Goal: Complete application form

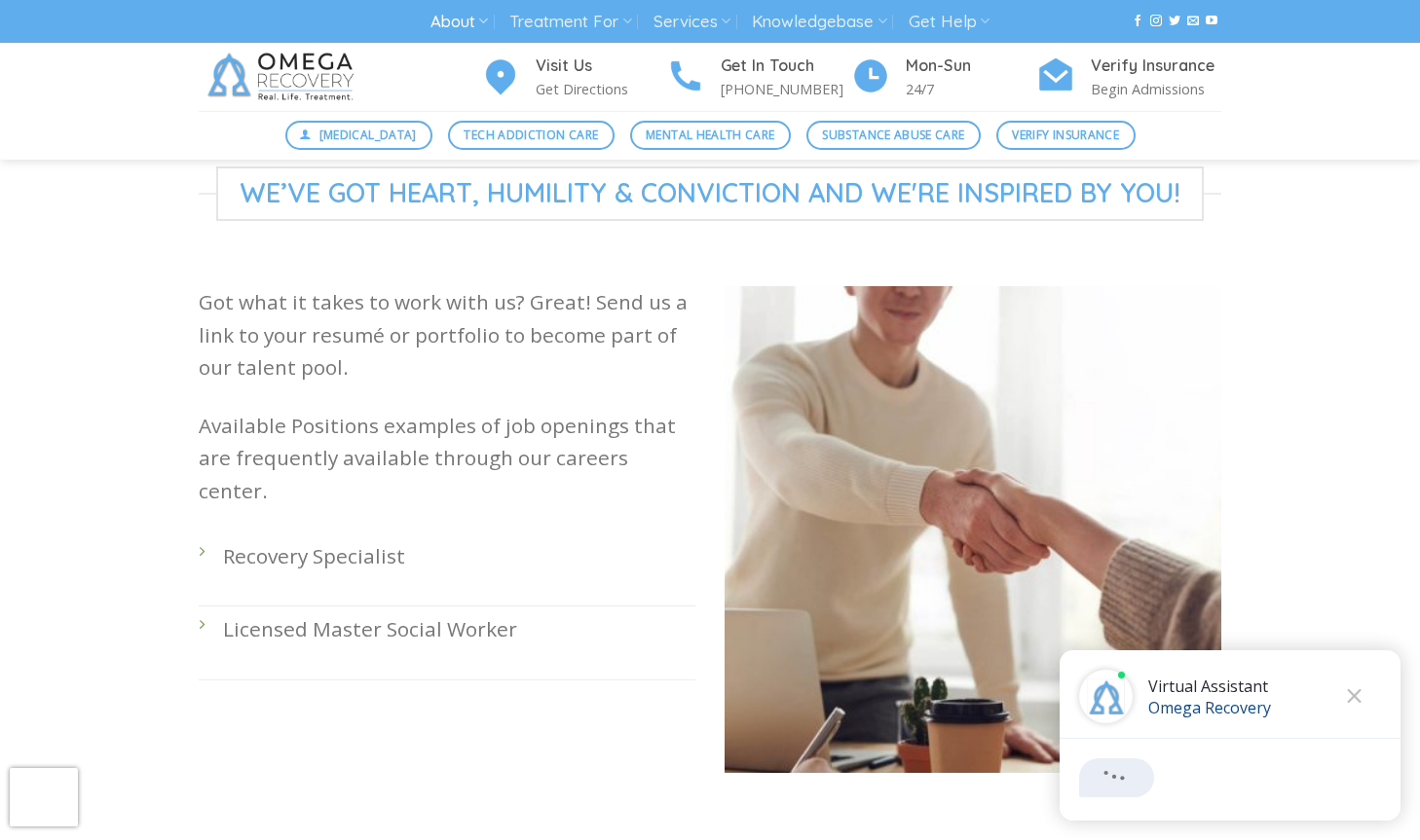
scroll to position [432, 0]
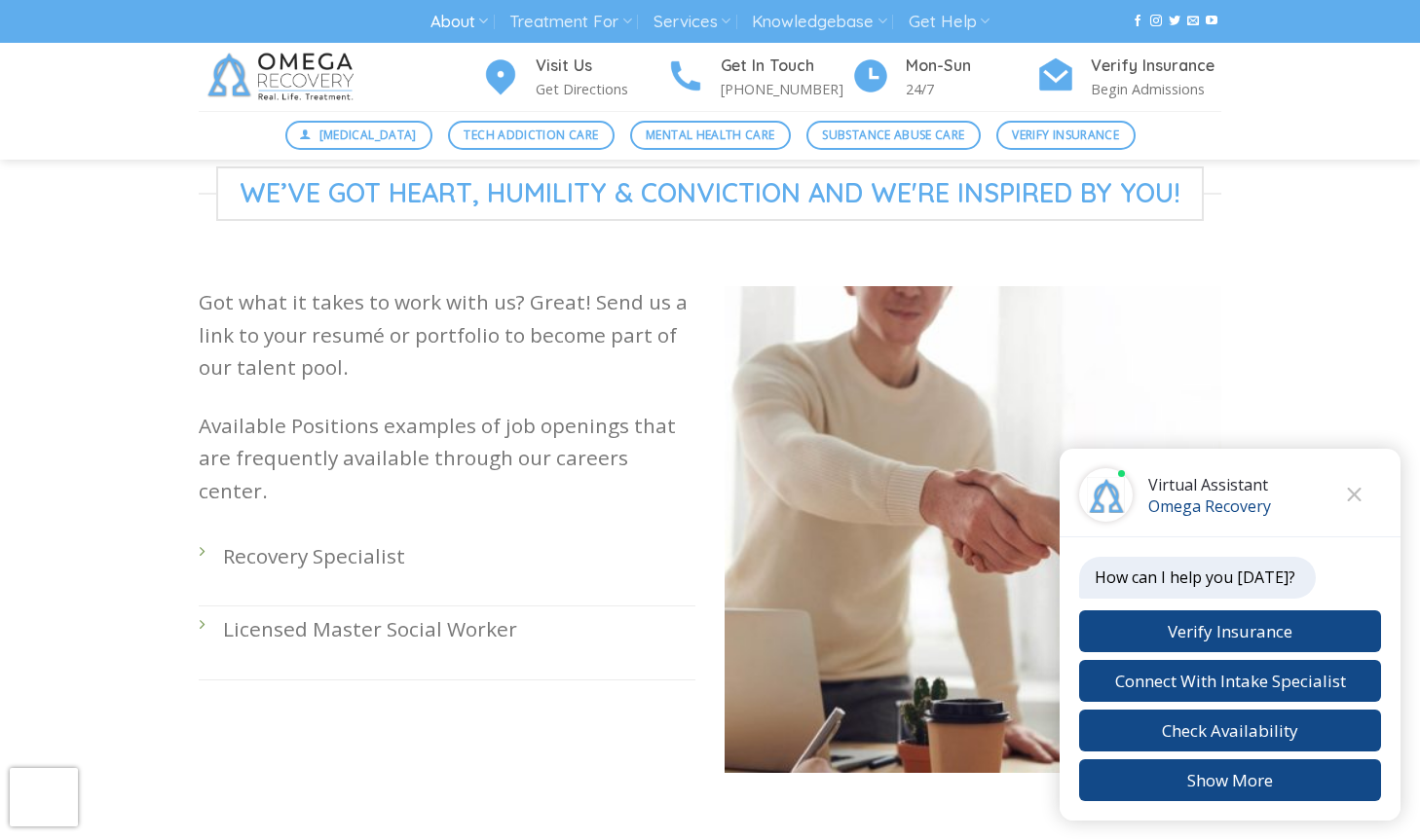
click at [203, 606] on li "Licensed Master Social Worker" at bounding box center [447, 643] width 497 height 73
click at [215, 533] on li "Recovery Specialist" at bounding box center [447, 570] width 497 height 73
click at [302, 540] on p "Recovery Specialist" at bounding box center [459, 556] width 472 height 33
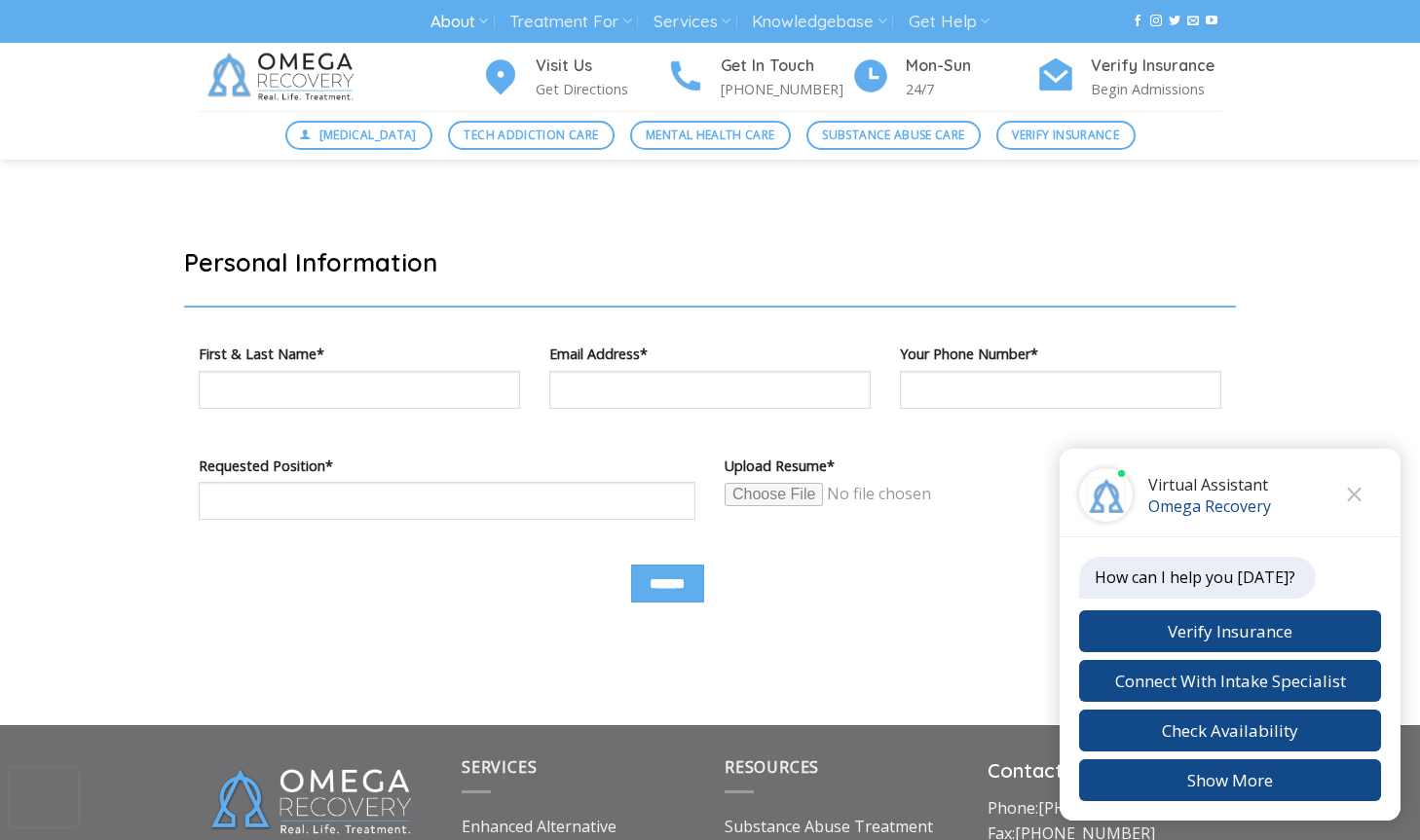
scroll to position [1033, 0]
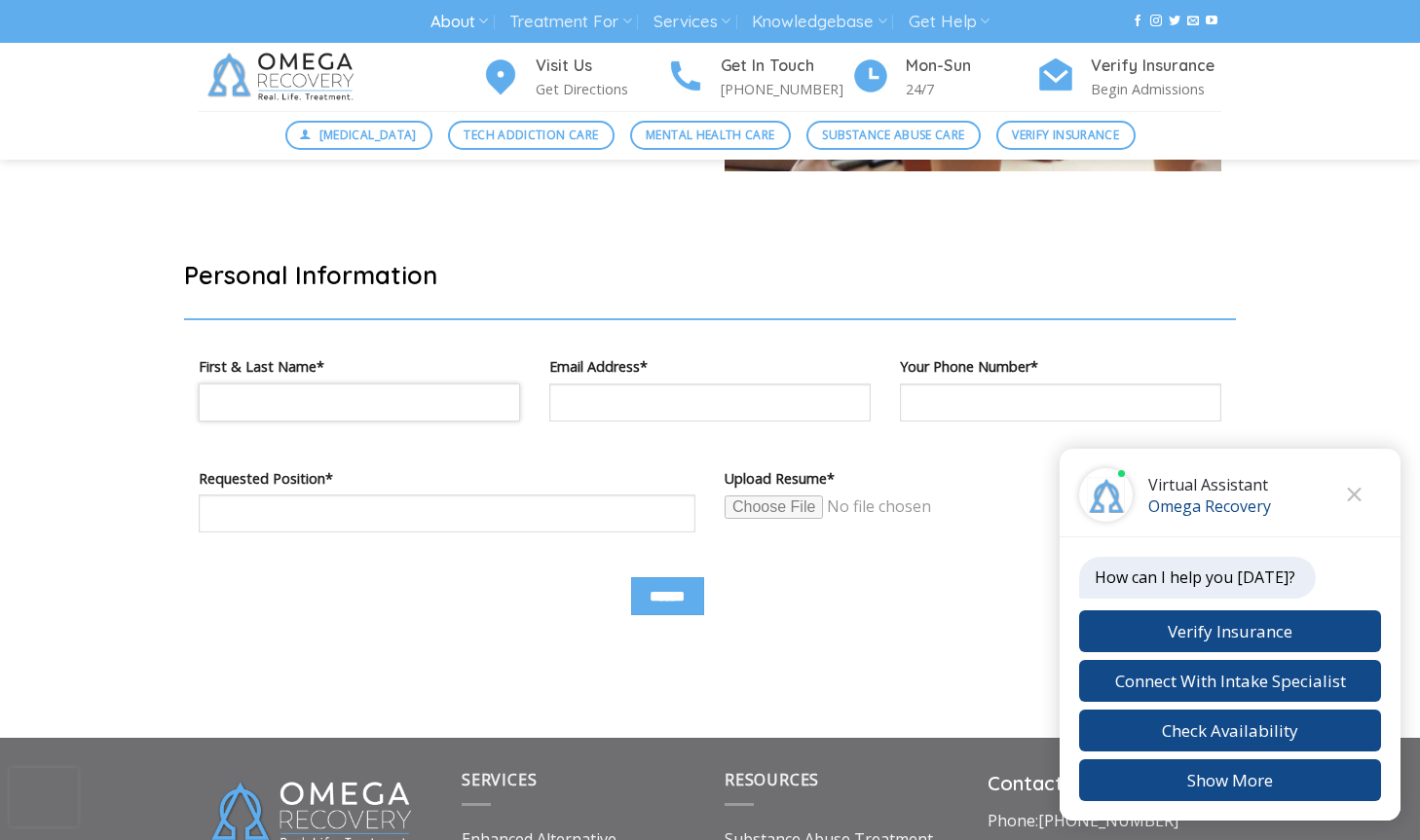
click at [332, 389] on input "Contact form" at bounding box center [359, 402] width 321 height 38
type input "**********"
click at [360, 513] on input "Contact form" at bounding box center [447, 514] width 497 height 38
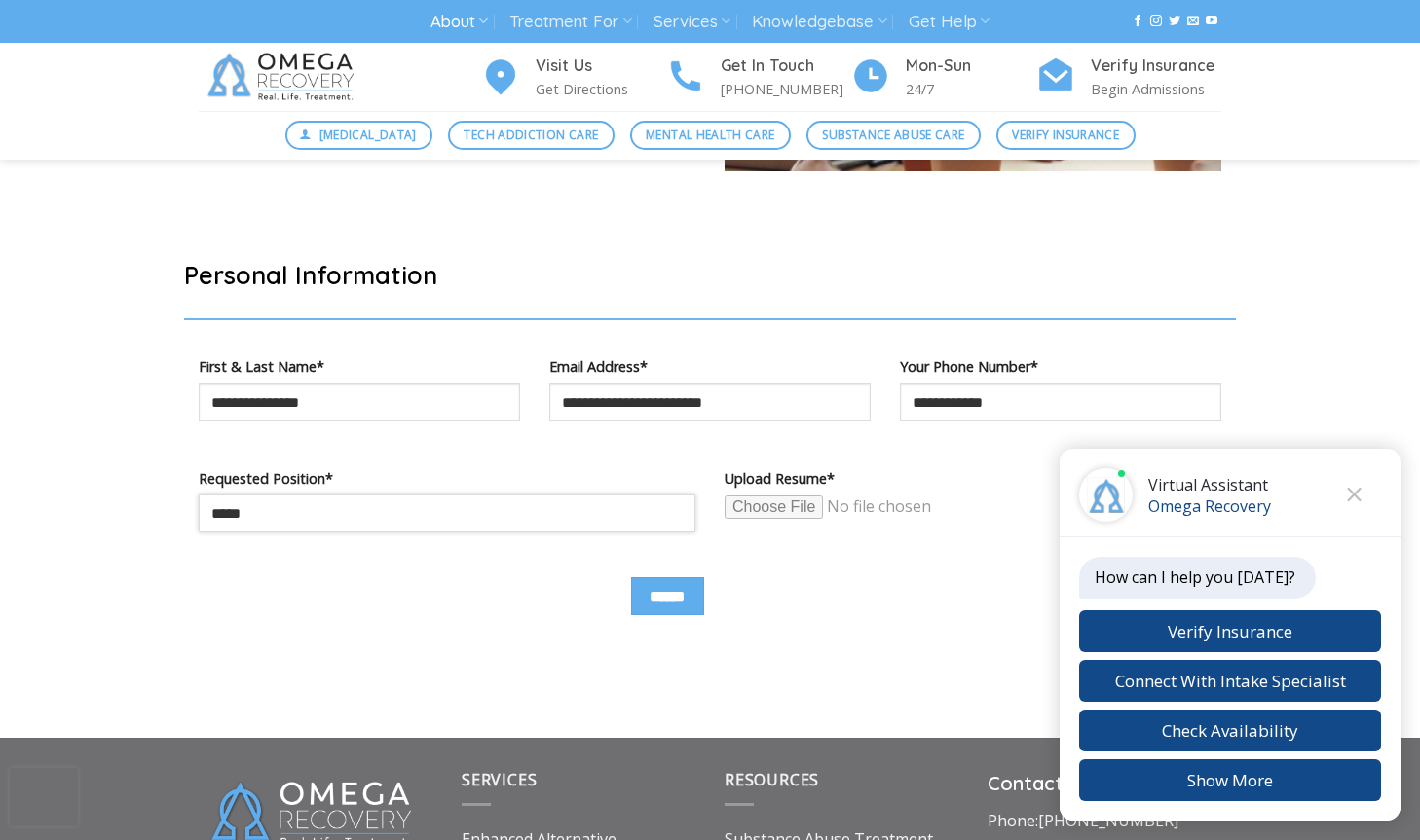
type input "*****"
click at [765, 507] on input "Contact form" at bounding box center [874, 508] width 298 height 26
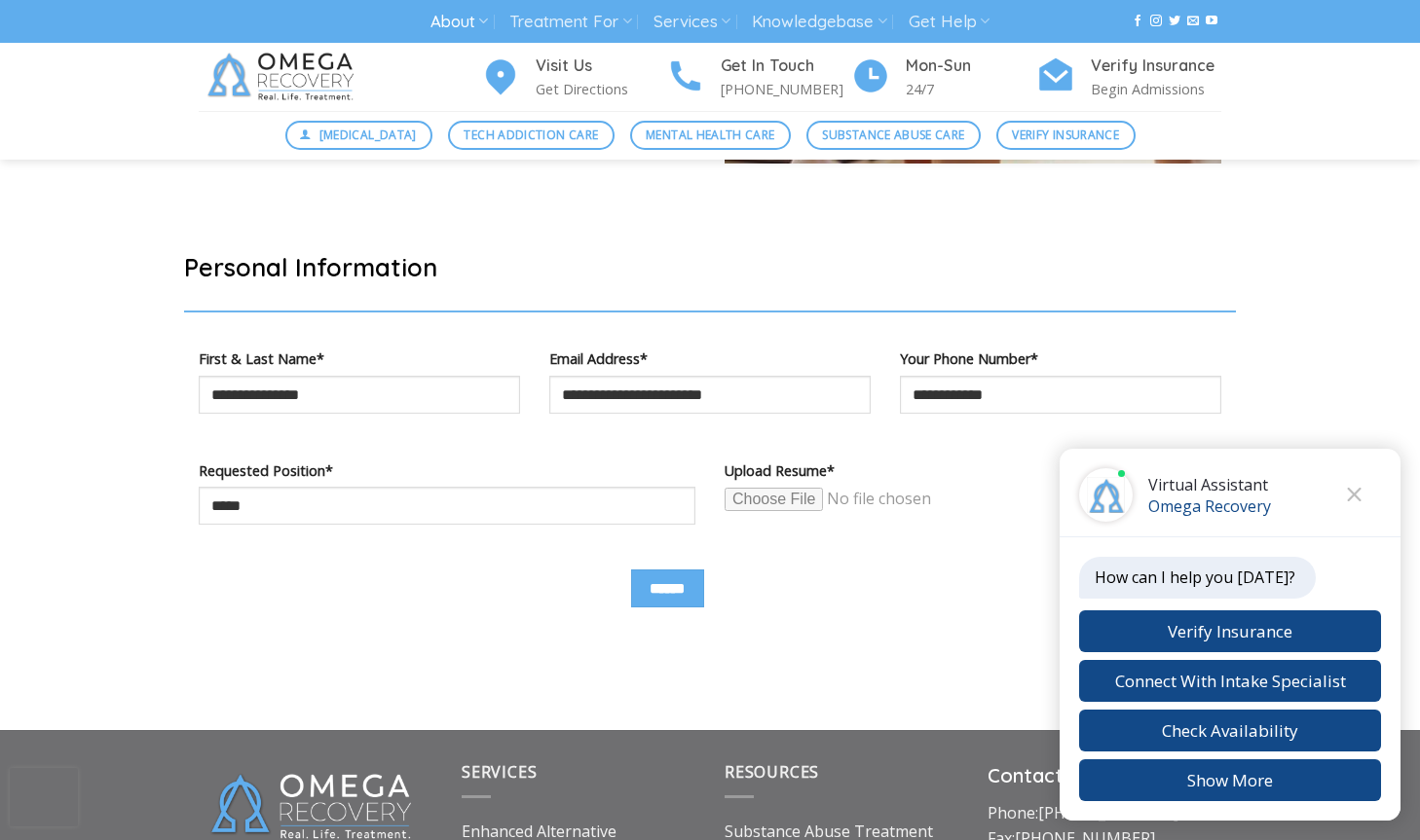
scroll to position [1041, 0]
click at [1362, 493] on button "Close chat" at bounding box center [1354, 495] width 53 height 53
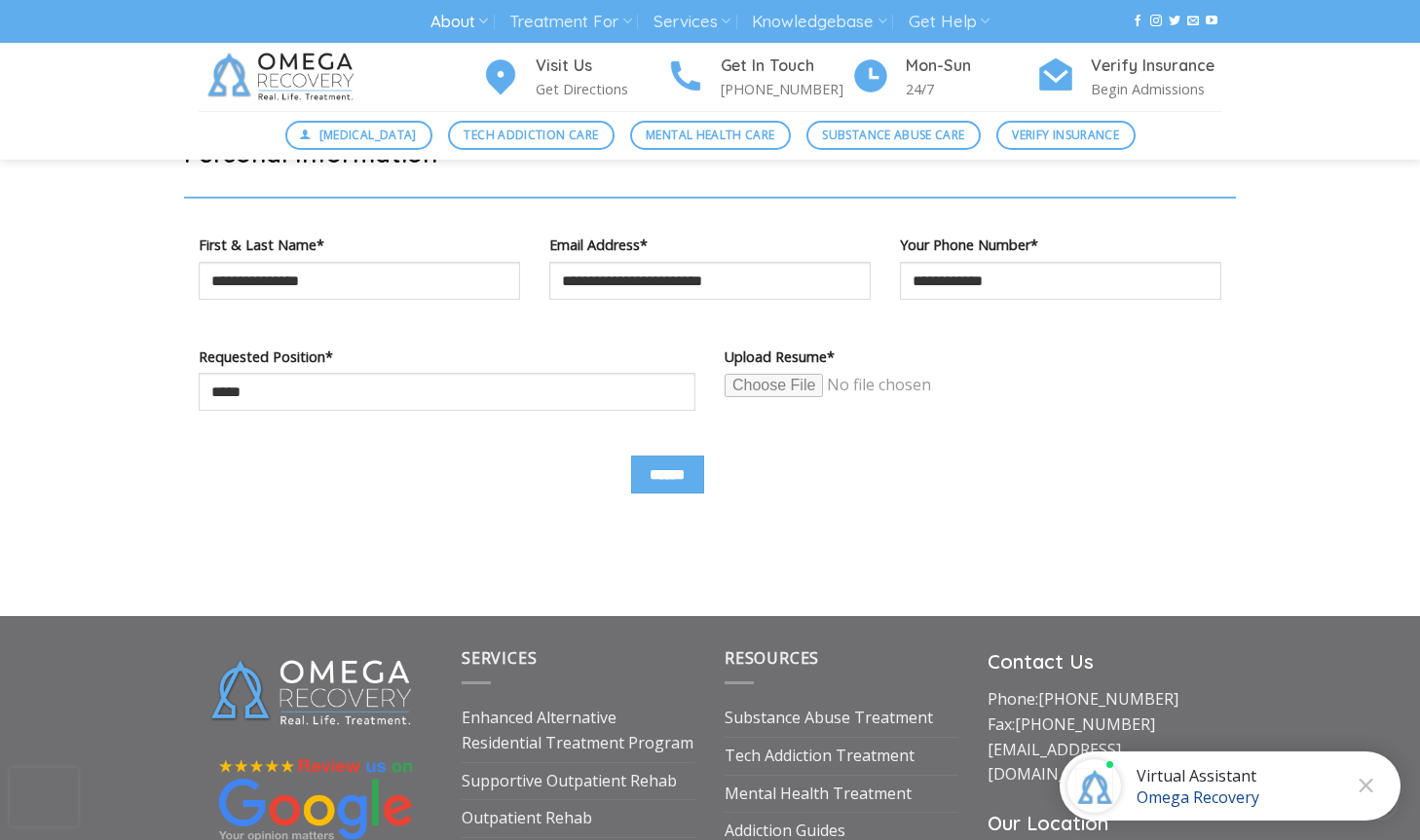
scroll to position [1155, 0]
click at [783, 385] on input "Contact form" at bounding box center [874, 385] width 298 height 26
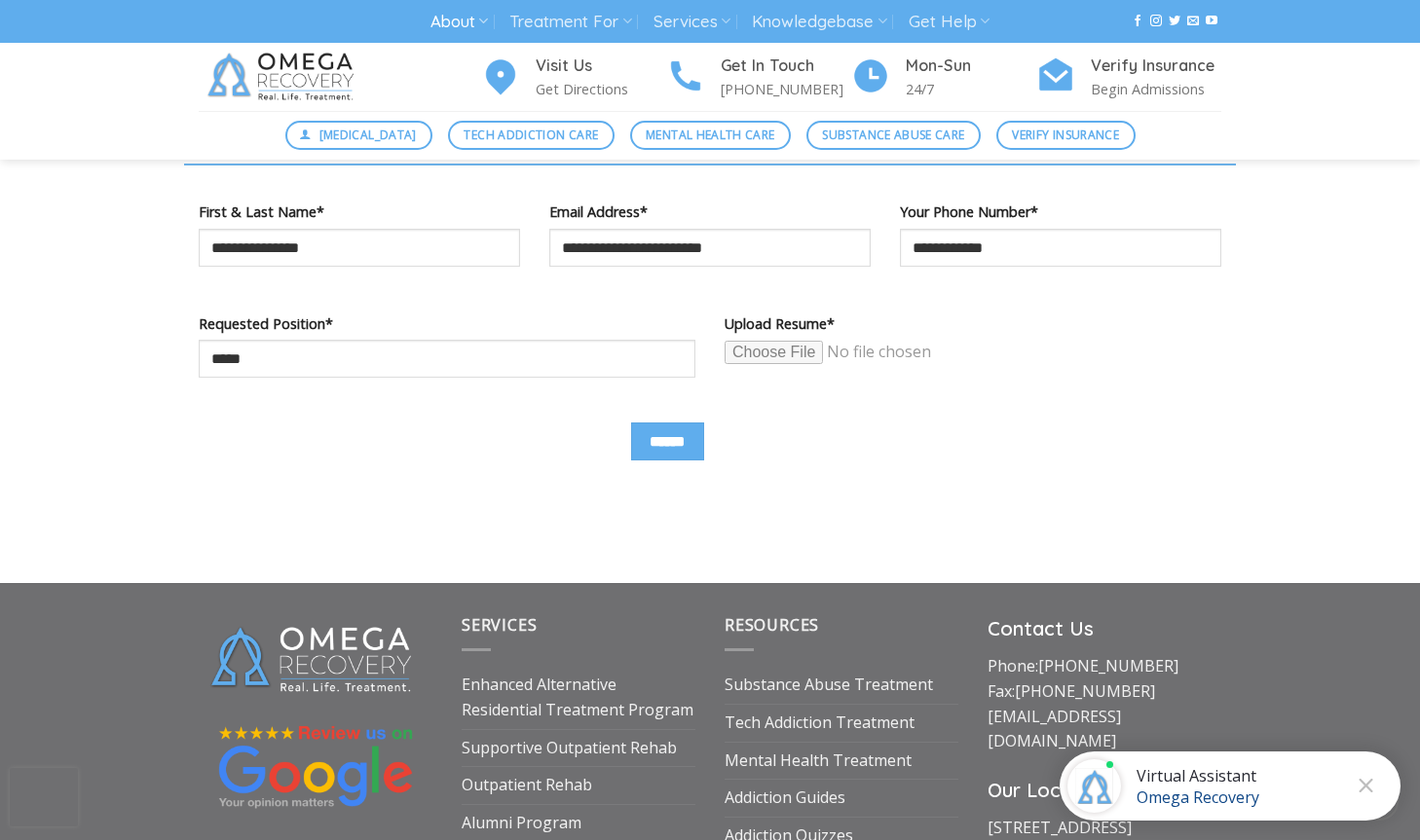
scroll to position [1188, 0]
click at [766, 340] on input "Contact form" at bounding box center [874, 353] width 298 height 26
click at [784, 349] on input "Contact form" at bounding box center [874, 353] width 298 height 26
click at [657, 437] on input "******" at bounding box center [668, 442] width 73 height 38
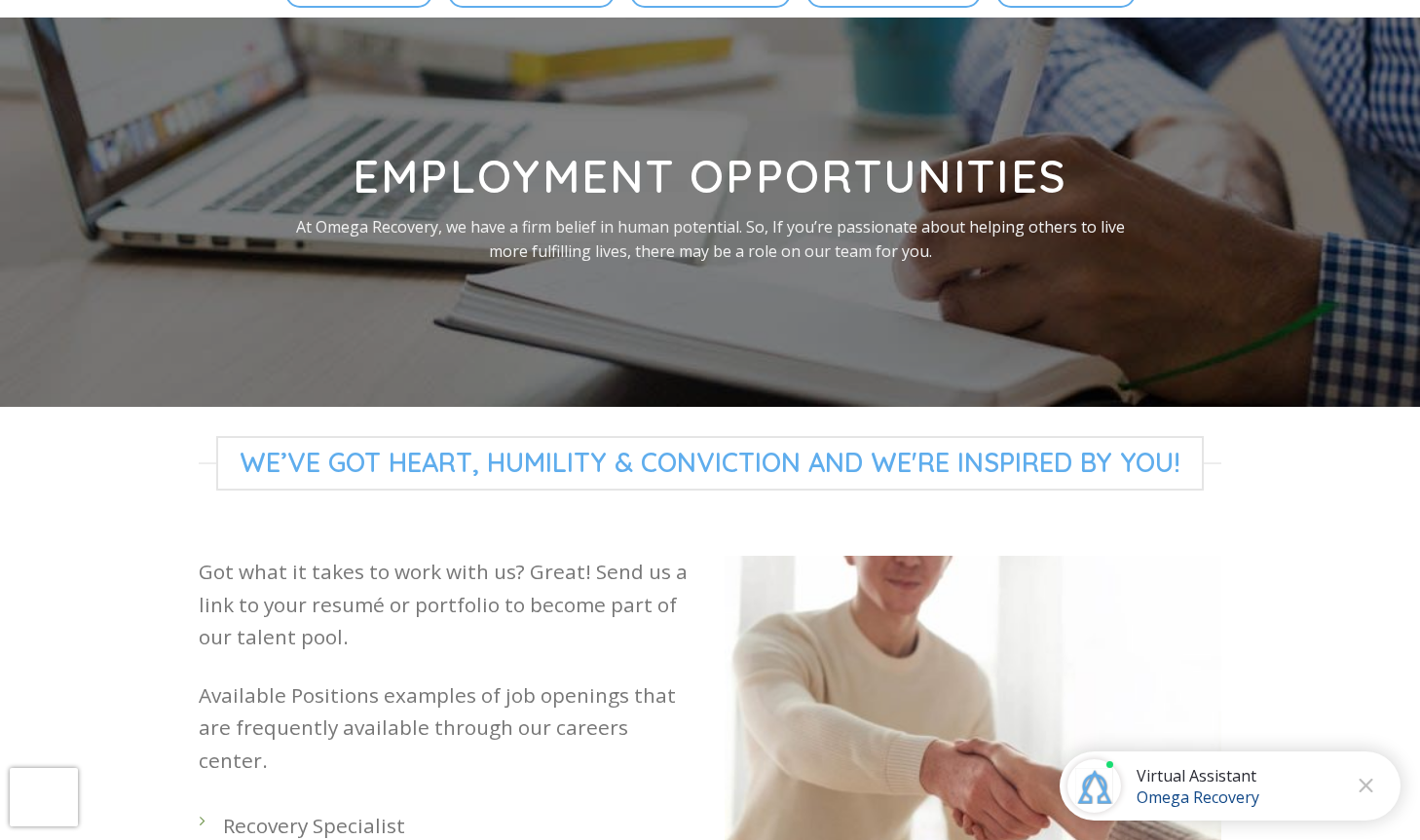
scroll to position [171, 0]
